Goal: Find specific page/section: Find specific page/section

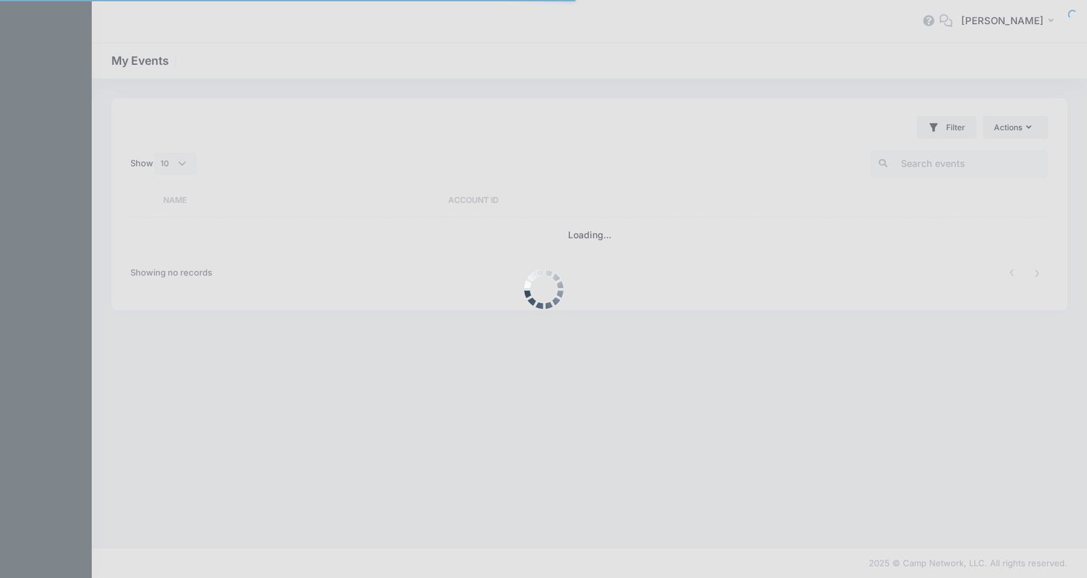
select select "10"
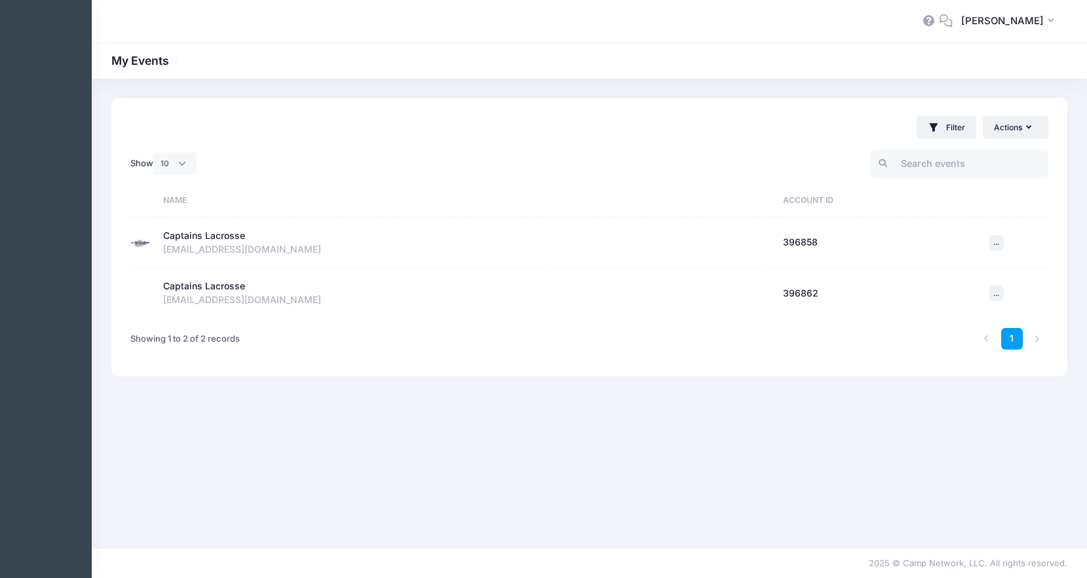
click at [228, 236] on div "Captains Lacrosse" at bounding box center [204, 236] width 82 height 14
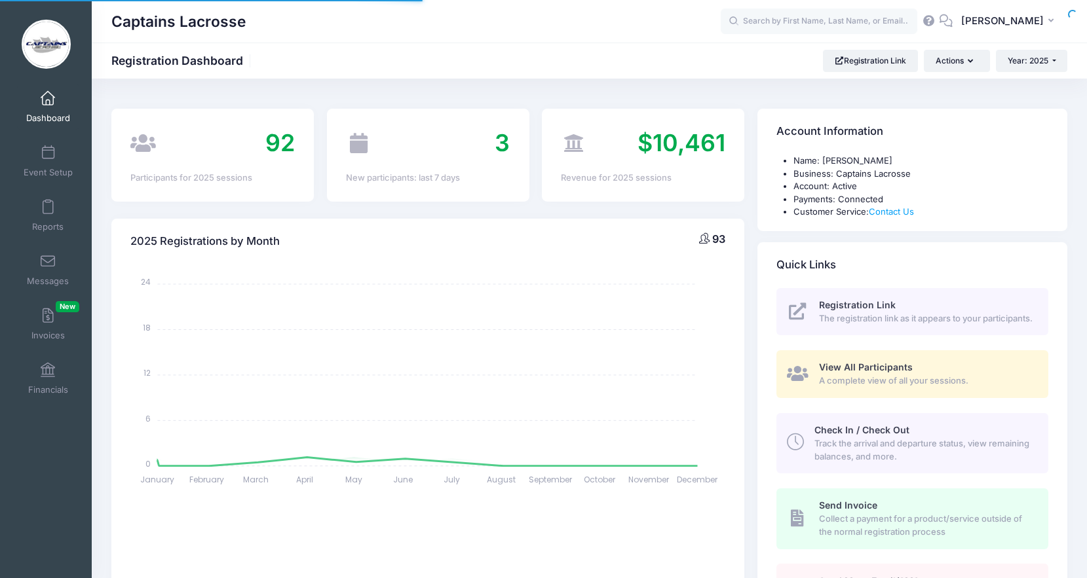
select select
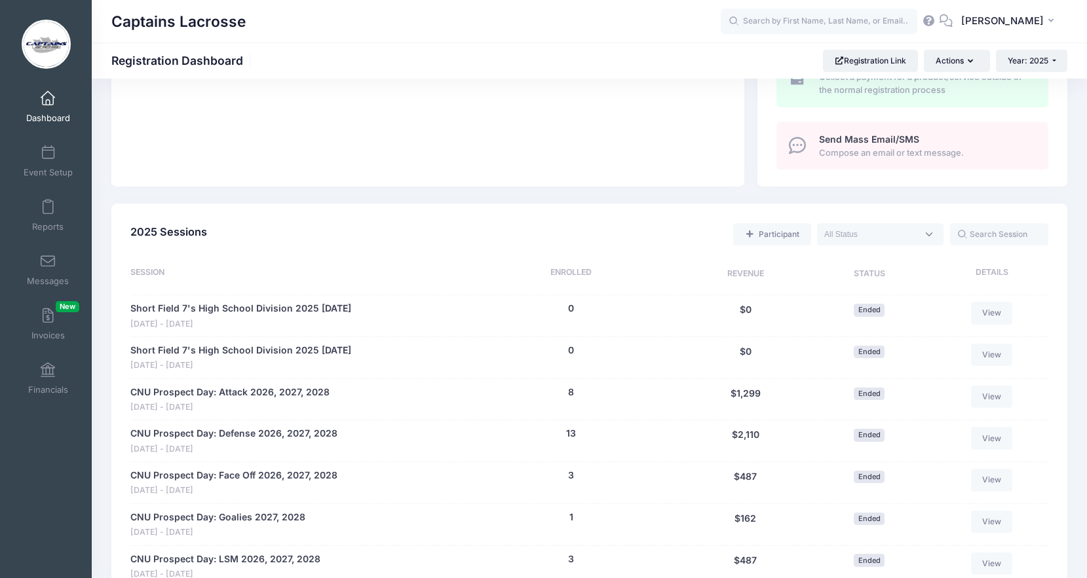
scroll to position [445, 0]
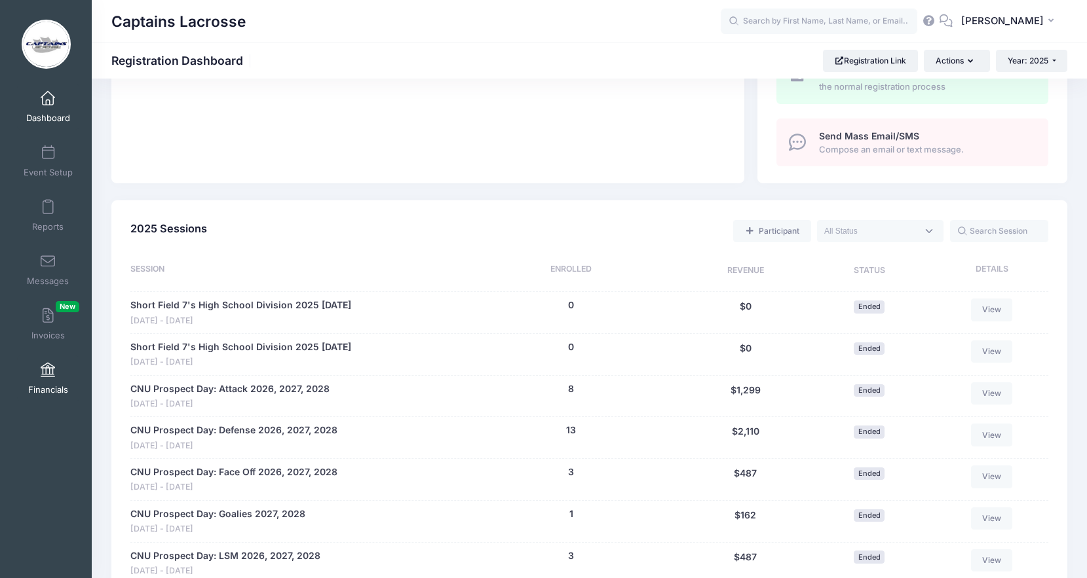
click at [48, 373] on span at bounding box center [48, 371] width 0 height 14
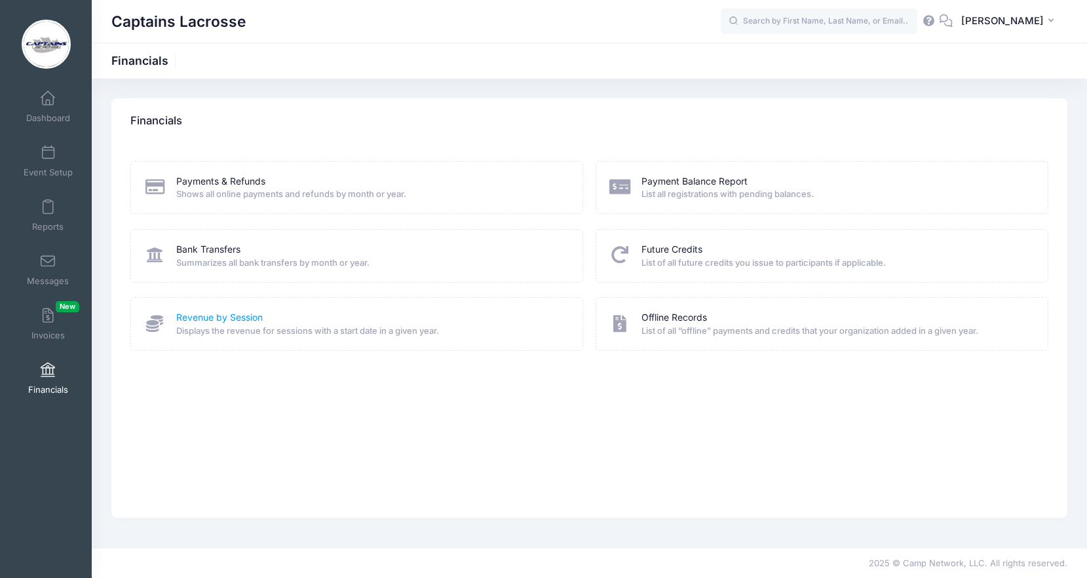
click at [221, 317] on link "Revenue by Session" at bounding box center [219, 318] width 86 height 14
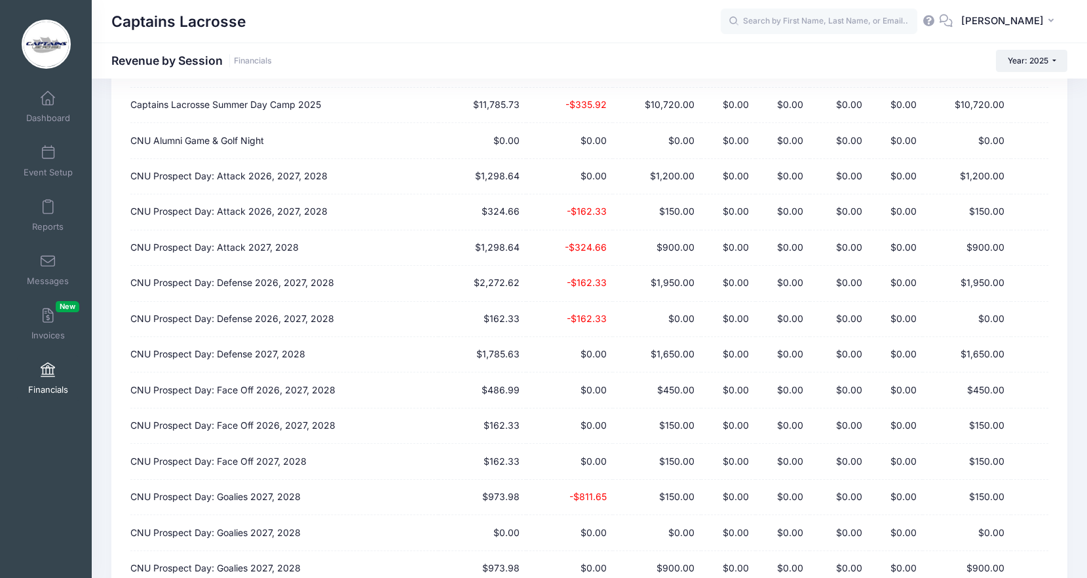
scroll to position [208, 0]
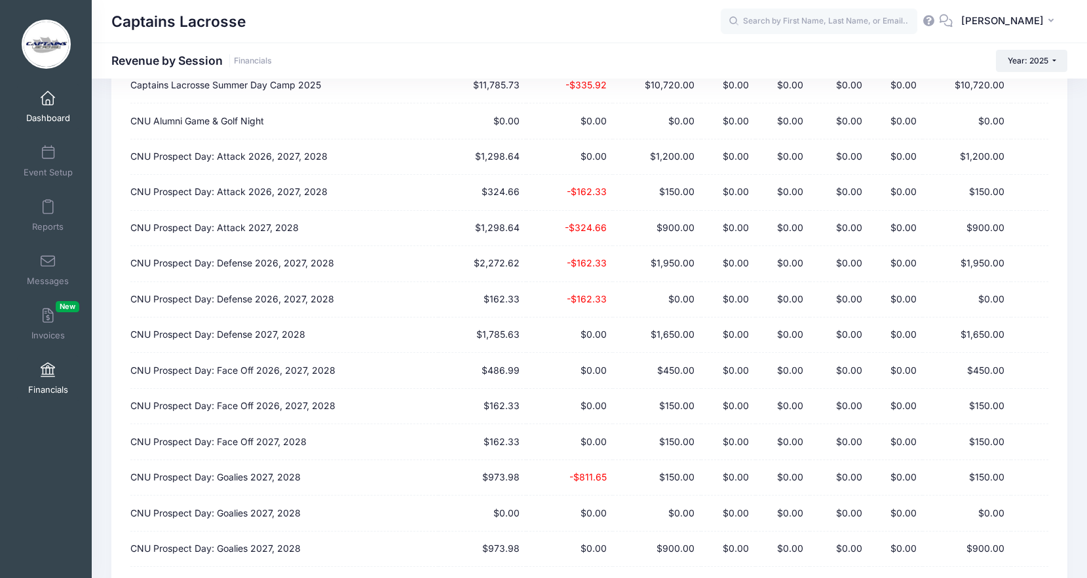
click at [48, 97] on span at bounding box center [48, 99] width 0 height 14
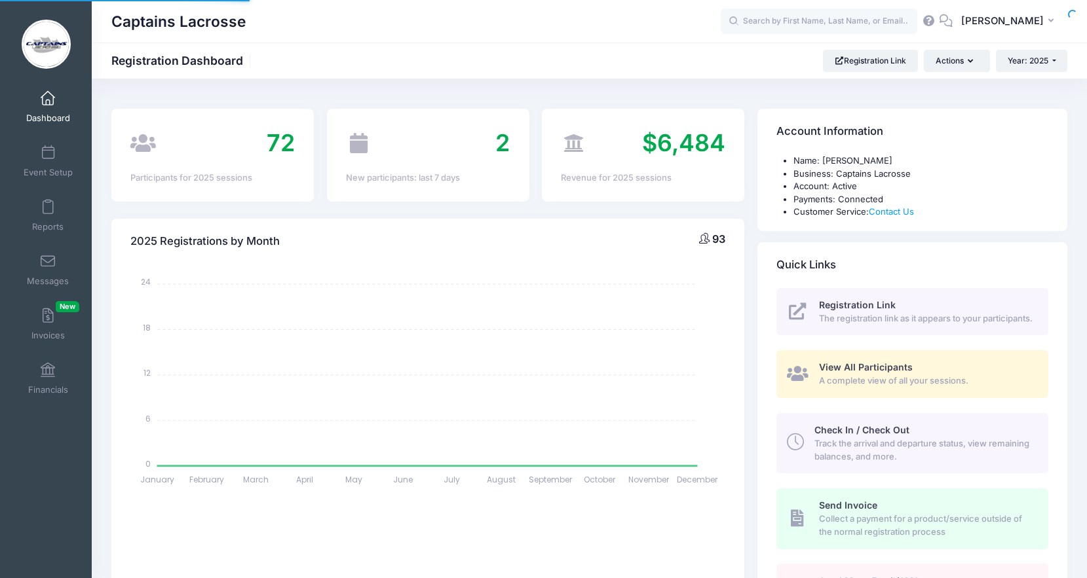
select select
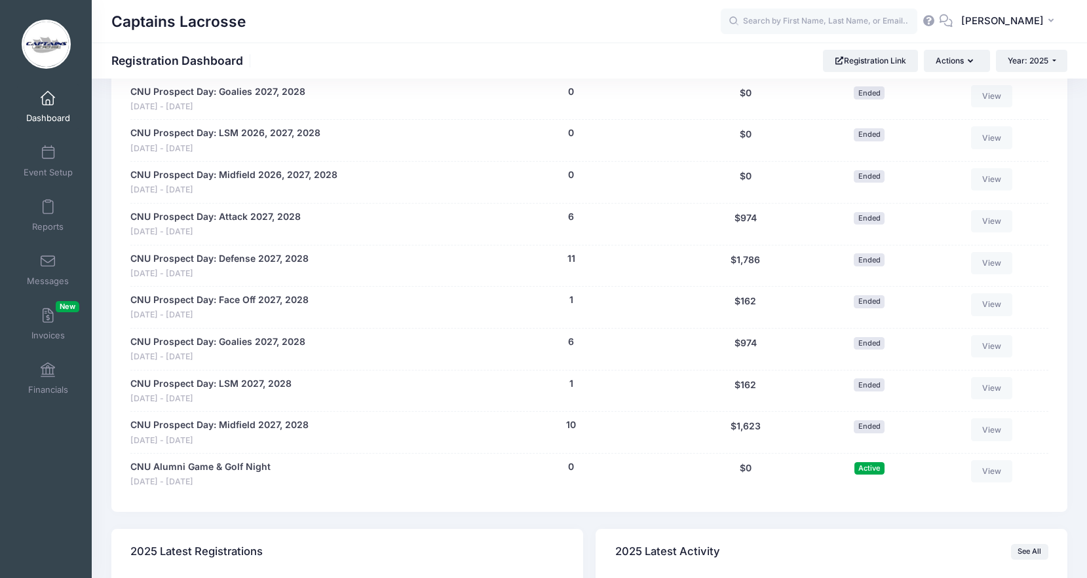
scroll to position [1235, 0]
